Goal: Find specific page/section: Find specific page/section

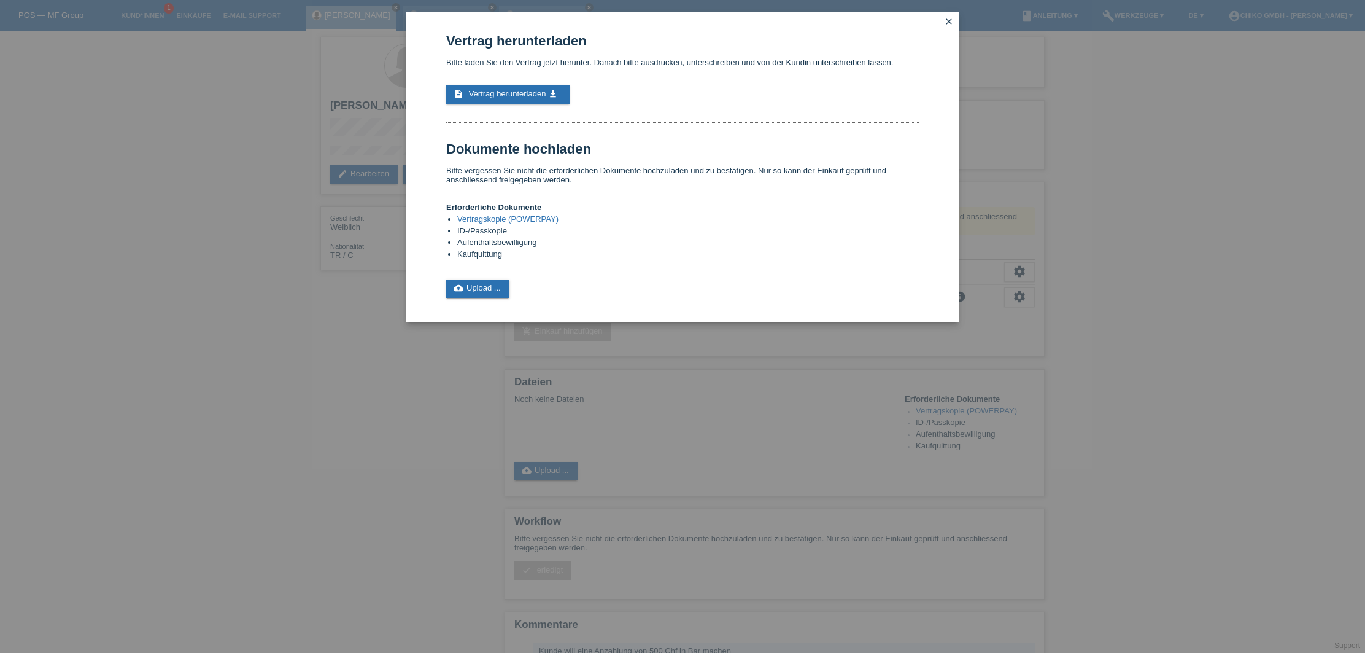
click at [174, 230] on div "Vertrag herunterladen Bitte laden Sie den Vertrag jetzt herunter. Danach bitte …" at bounding box center [682, 326] width 1365 height 653
click at [305, 320] on div "Vertrag herunterladen Bitte laden Sie den Vertrag jetzt herunter. Danach bitte …" at bounding box center [682, 326] width 1365 height 653
click at [948, 21] on icon "close" at bounding box center [949, 22] width 10 height 10
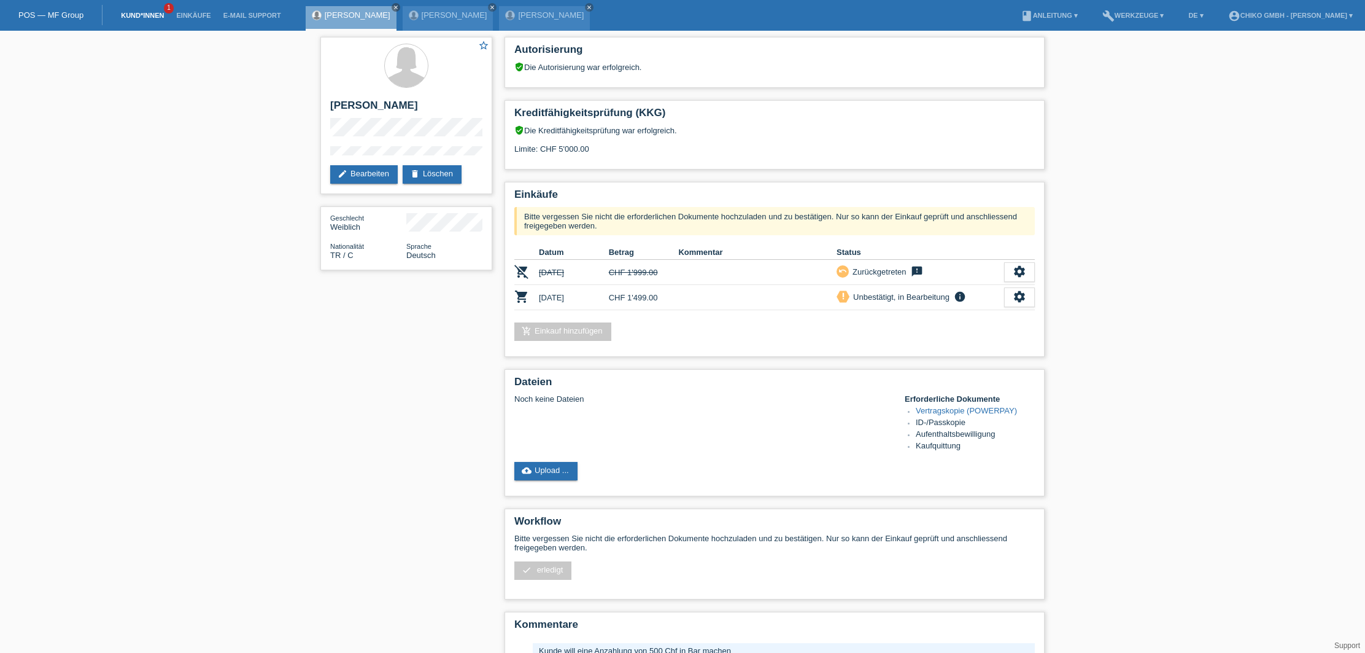
click at [145, 15] on link "Kund*innen" at bounding box center [142, 15] width 55 height 7
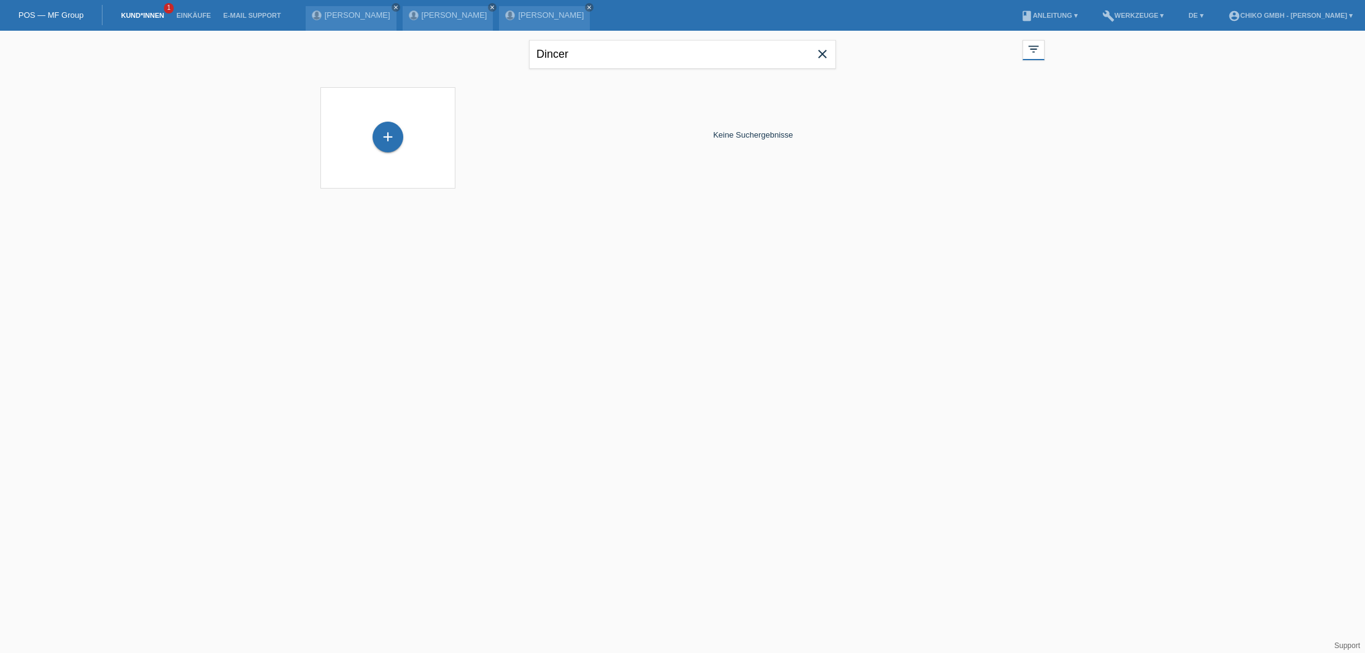
click at [823, 56] on icon "close" at bounding box center [822, 54] width 15 height 15
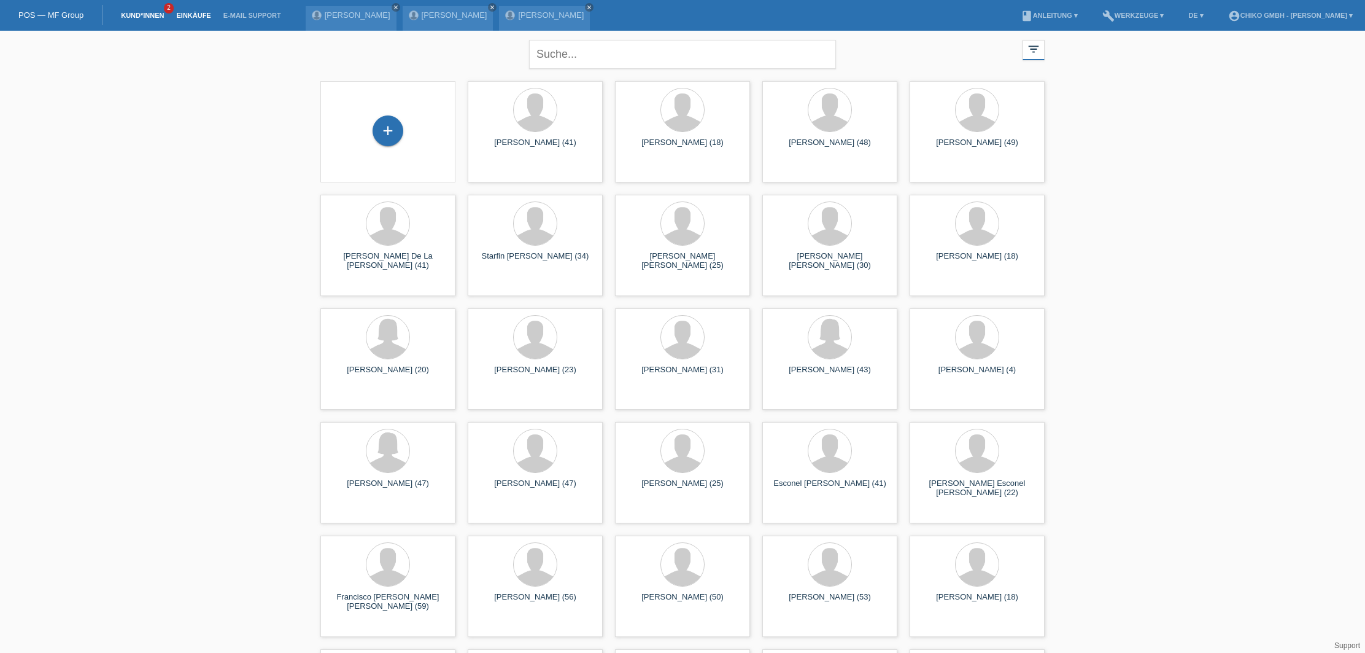
click at [192, 18] on link "Einkäufe" at bounding box center [193, 15] width 47 height 7
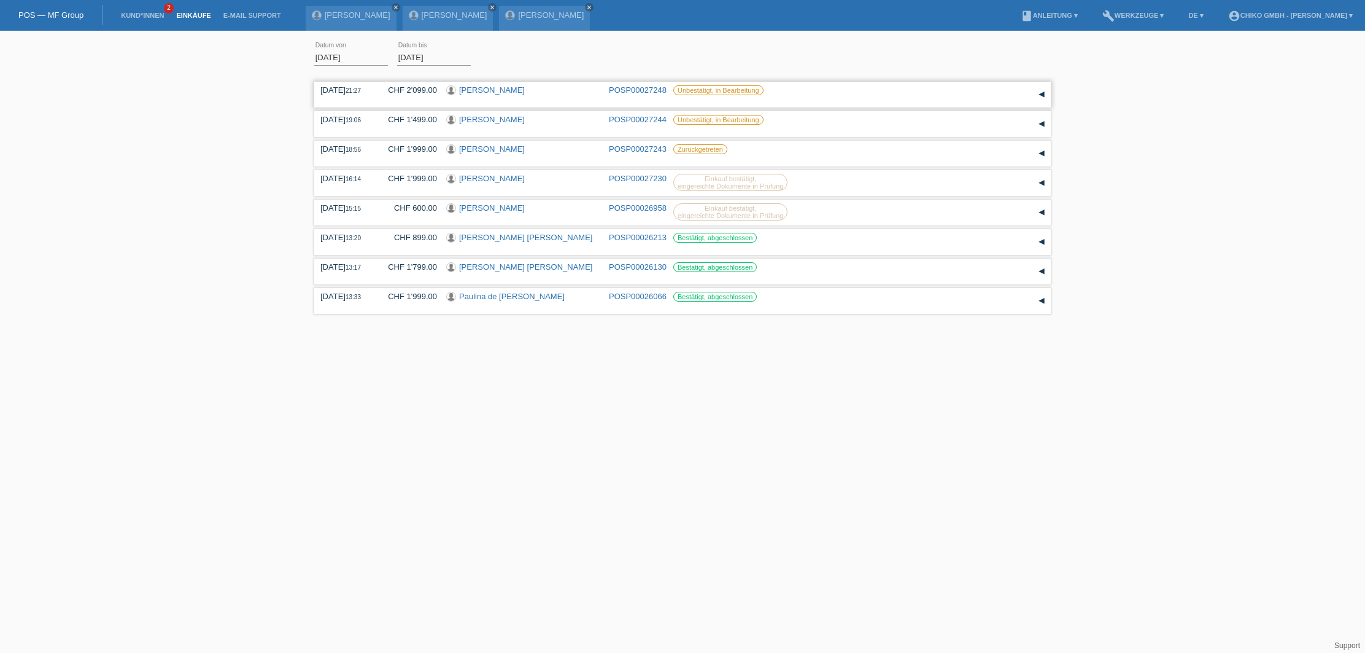
click at [484, 91] on link "Behar Zogaj" at bounding box center [492, 89] width 66 height 9
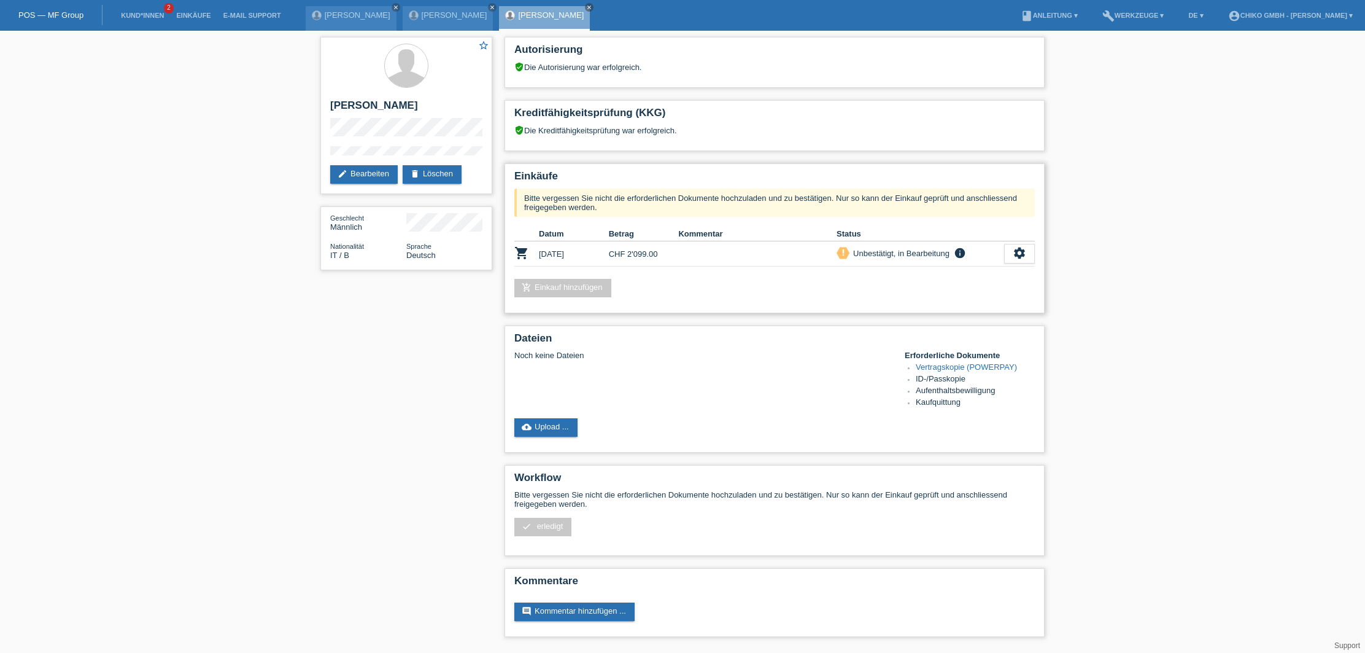
click at [660, 305] on div "Einkäufe Bitte vergessen Sie nicht die erforderlichen Dokumente hochzuladen und…" at bounding box center [775, 238] width 540 height 150
click at [817, 313] on div "Autorisierung verified_user Die Autorisierung war erfolgreich. Kreditfähigkeits…" at bounding box center [774, 340] width 553 height 618
drag, startPoint x: 739, startPoint y: 241, endPoint x: 685, endPoint y: 268, distance: 60.4
click at [735, 241] on th "Kommentar" at bounding box center [757, 234] width 158 height 15
click at [589, 288] on link "add_shopping_cart Einkauf hinzufügen" at bounding box center [562, 288] width 97 height 18
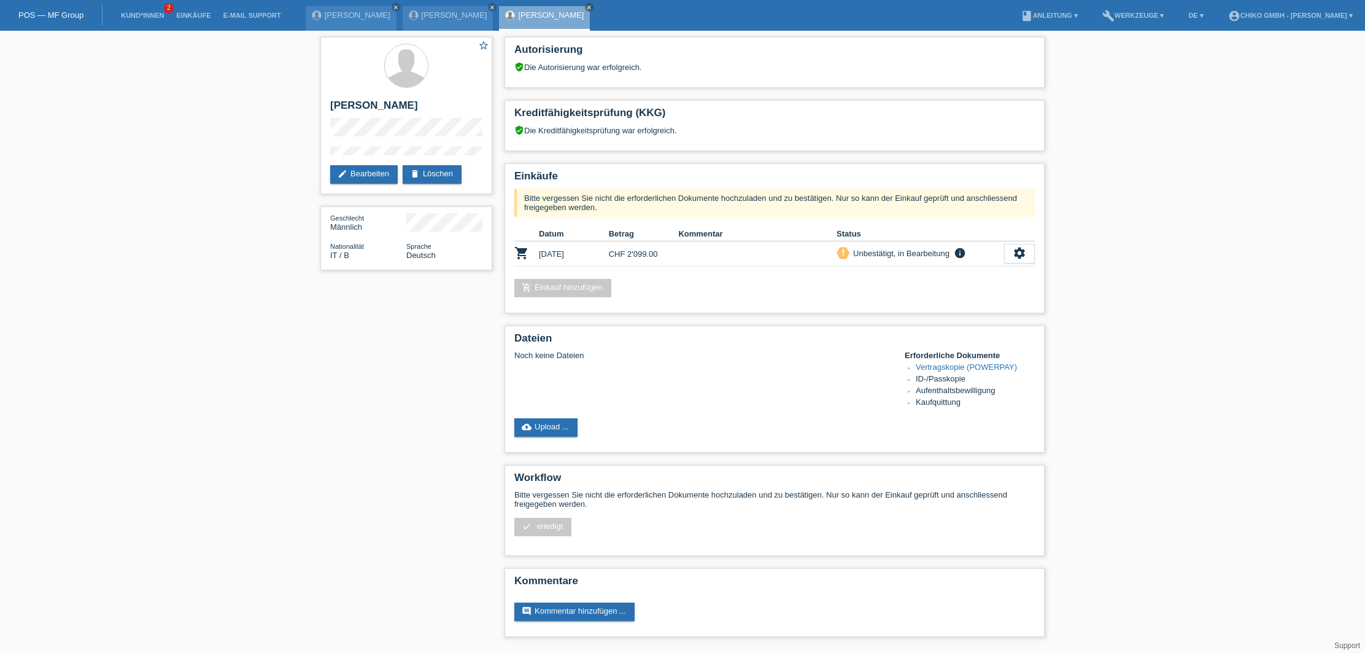
scroll to position [1, 0]
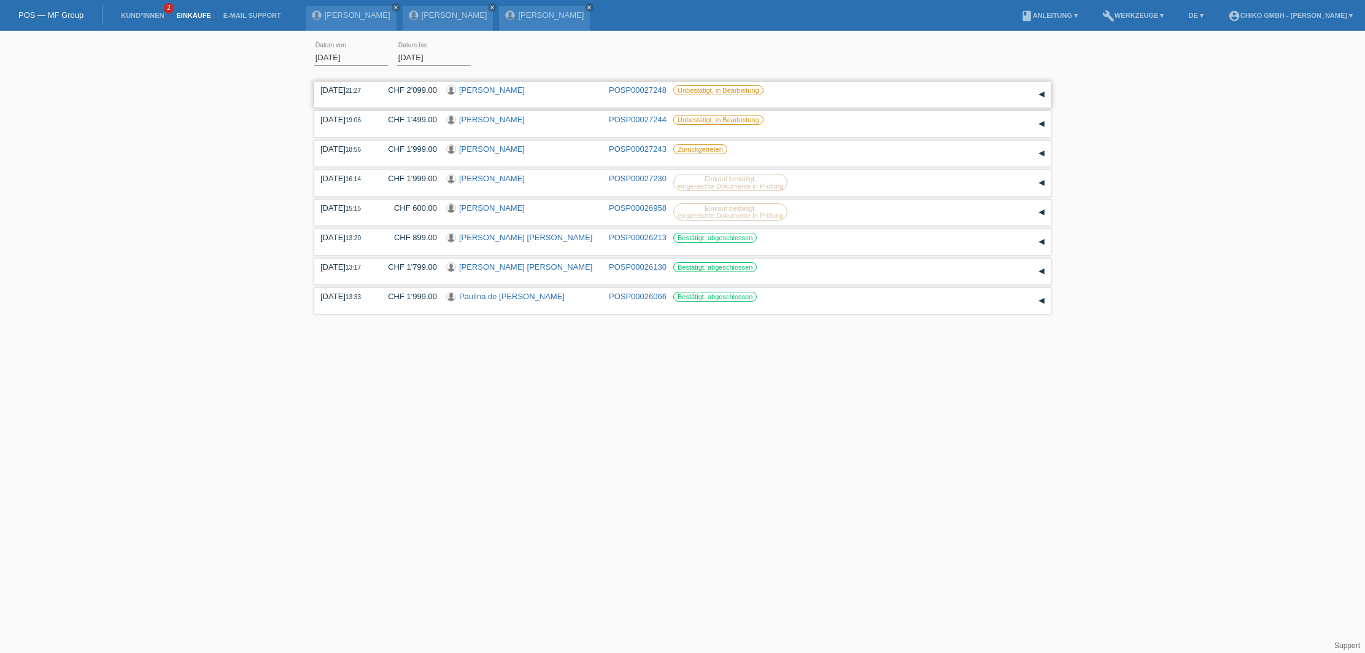
click at [636, 88] on link "POSP00027248" at bounding box center [638, 89] width 58 height 9
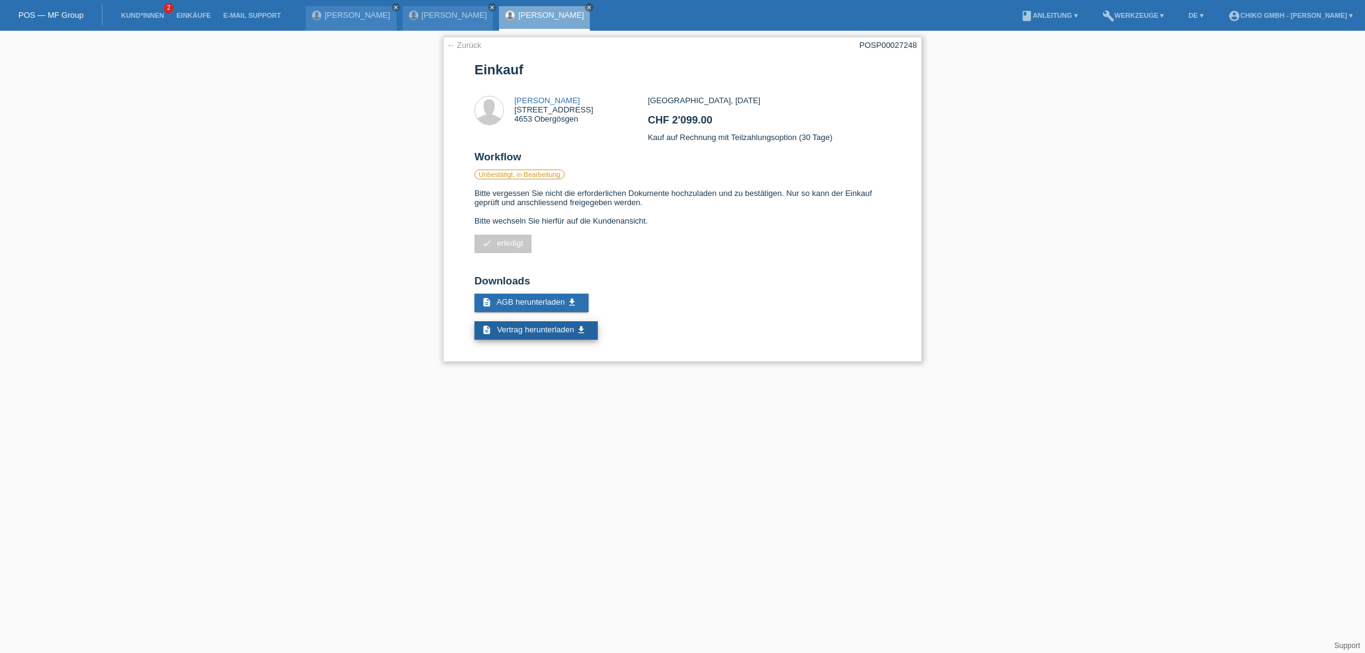
click at [556, 327] on span "Vertrag herunterladen" at bounding box center [535, 329] width 77 height 9
